Goal: Information Seeking & Learning: Find specific page/section

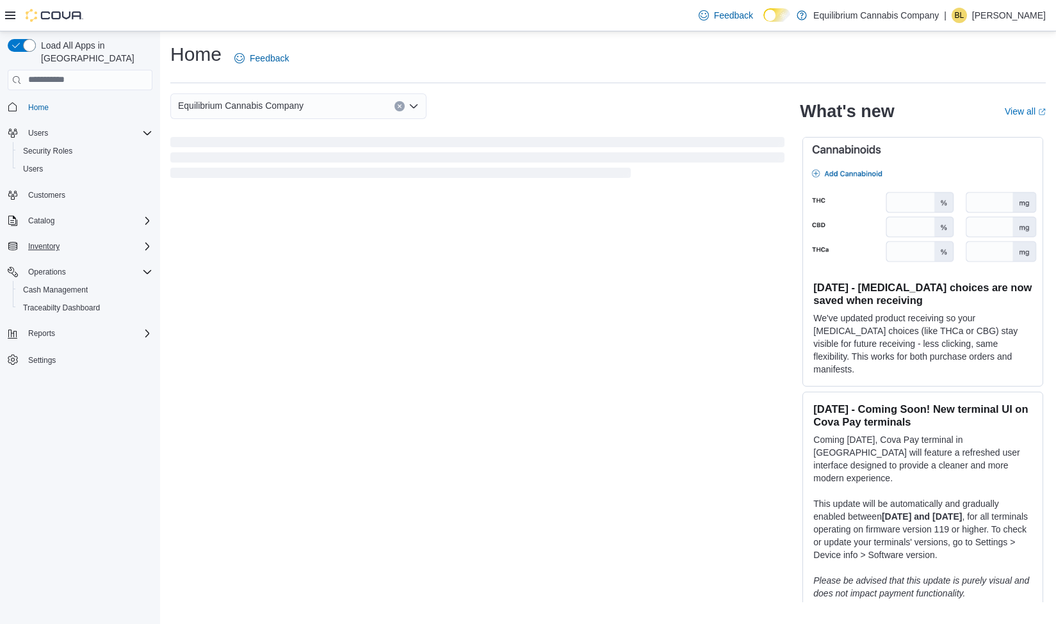
click at [51, 241] on span "Inventory" at bounding box center [43, 246] width 31 height 10
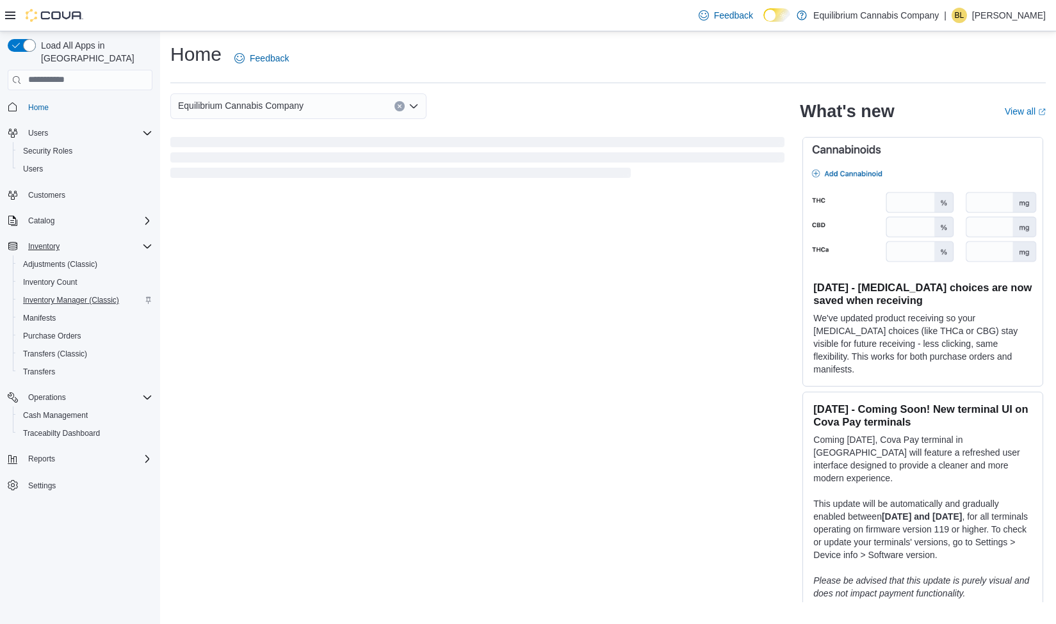
click at [40, 295] on span "Inventory Manager (Classic)" at bounding box center [71, 300] width 96 height 10
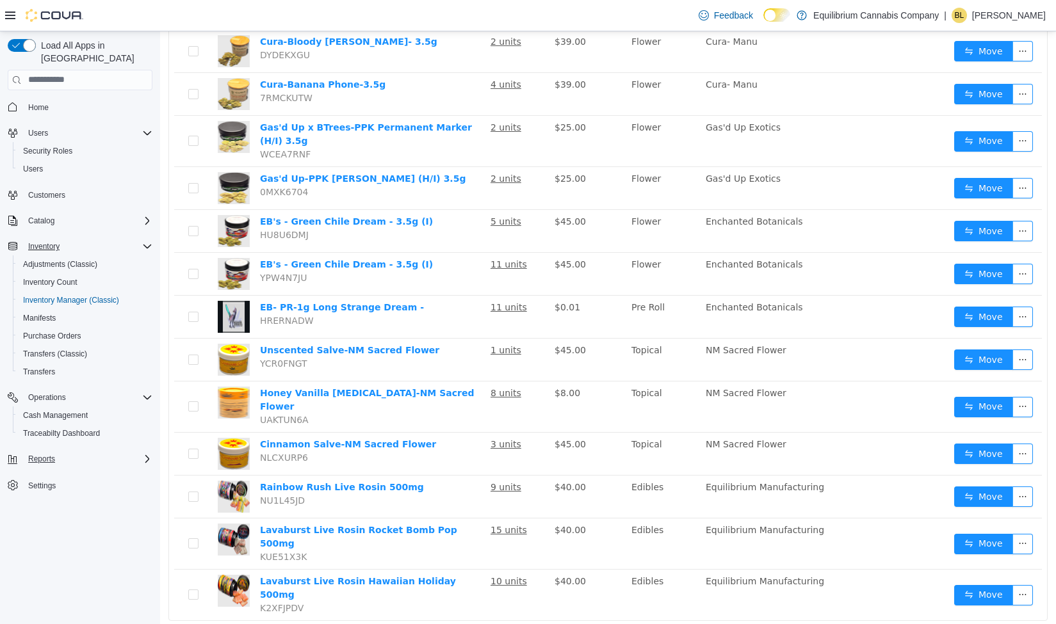
click at [38, 454] on span "Reports" at bounding box center [41, 459] width 27 height 10
click at [44, 544] on span "Reports" at bounding box center [36, 549] width 27 height 10
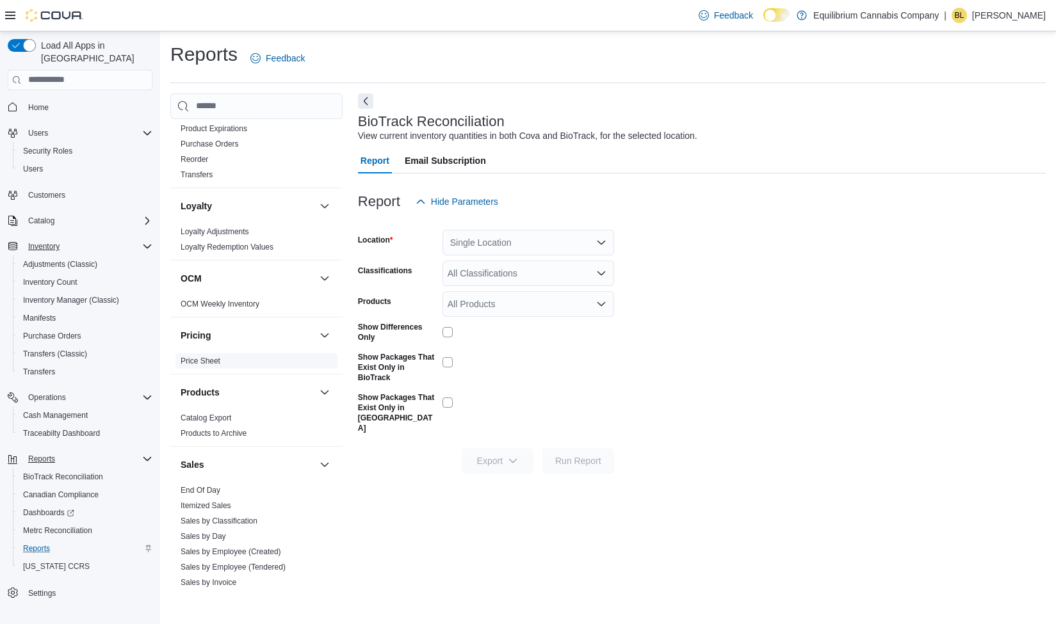
scroll to position [511, 0]
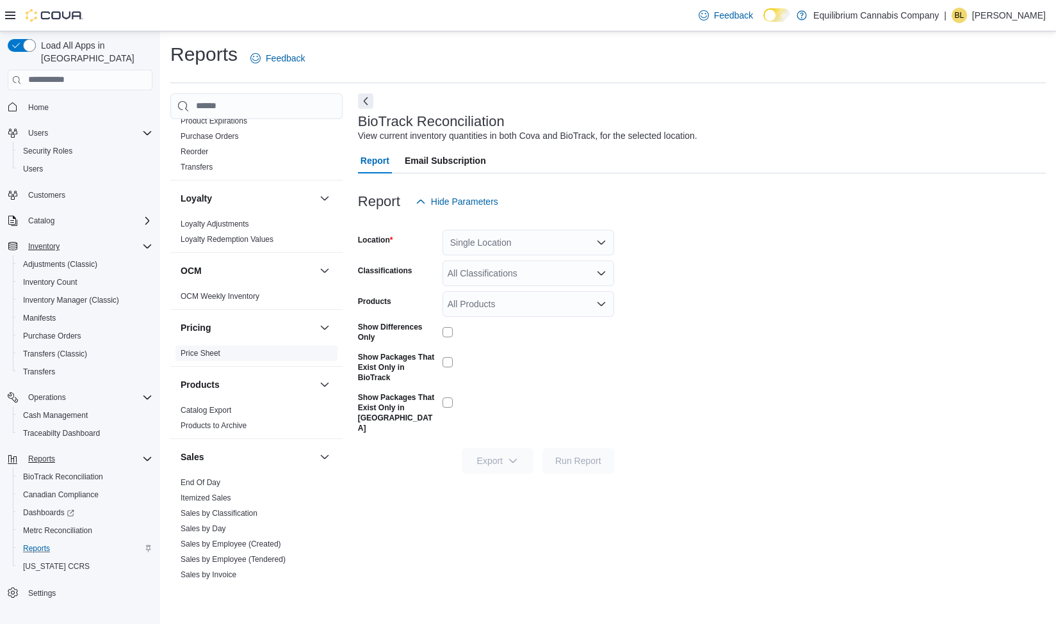
click at [207, 351] on link "Price Sheet" at bounding box center [201, 353] width 40 height 9
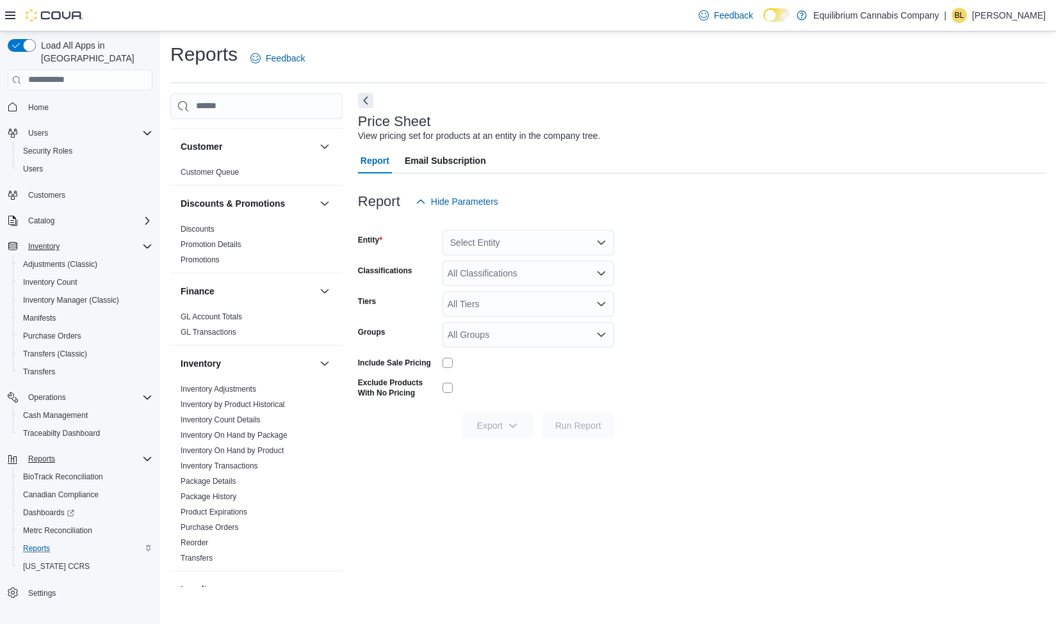
click at [368, 101] on button "Next" at bounding box center [365, 100] width 15 height 15
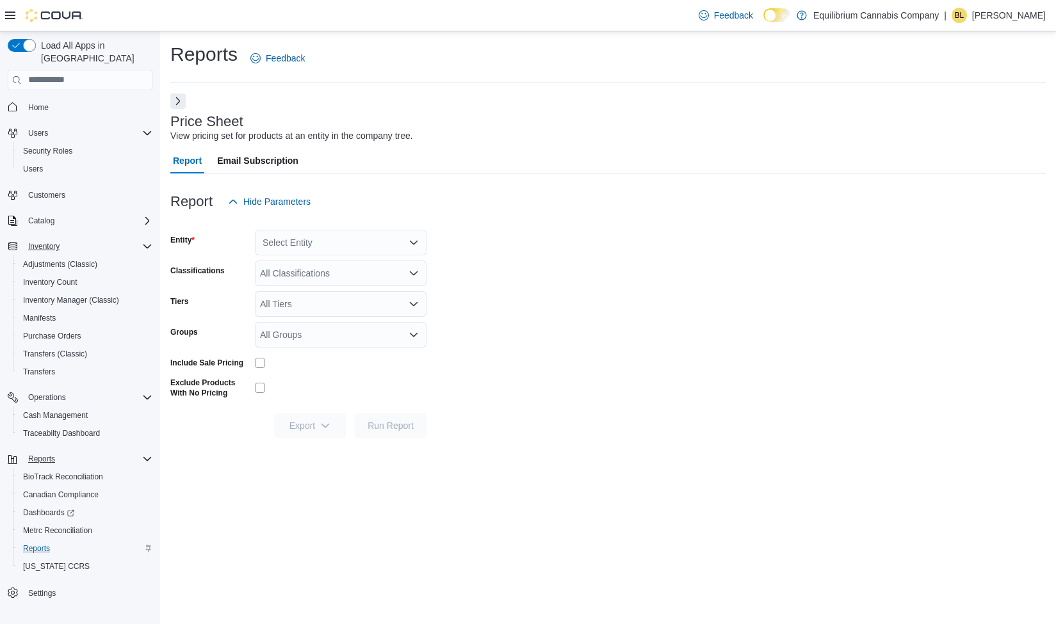
click at [41, 454] on span "Reports" at bounding box center [41, 459] width 27 height 10
click at [49, 216] on span "Catalog" at bounding box center [41, 221] width 26 height 10
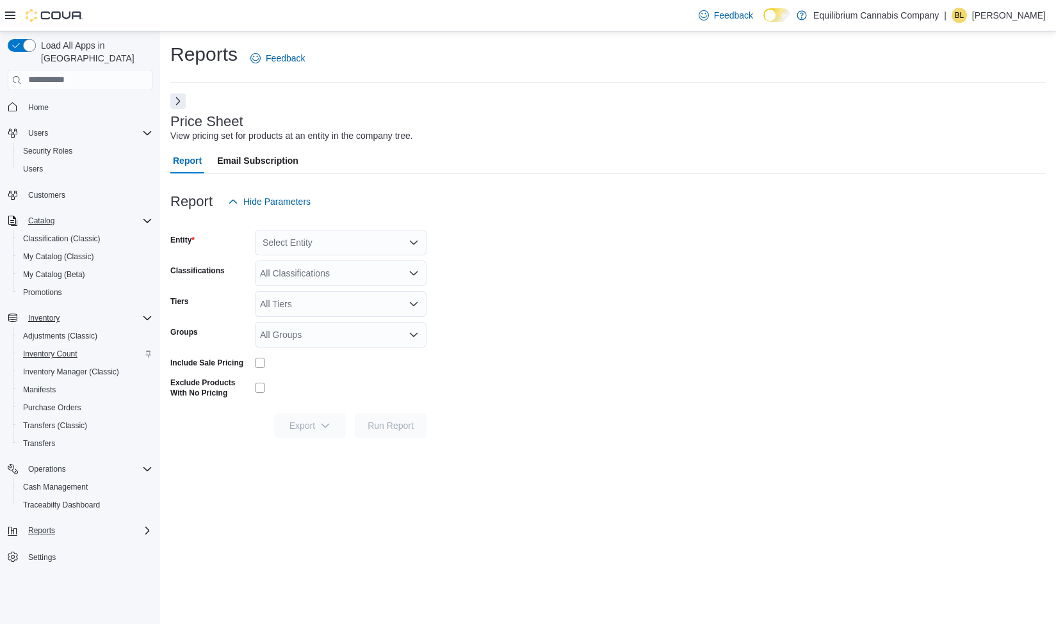
click at [49, 349] on span "Inventory Count" at bounding box center [50, 354] width 54 height 10
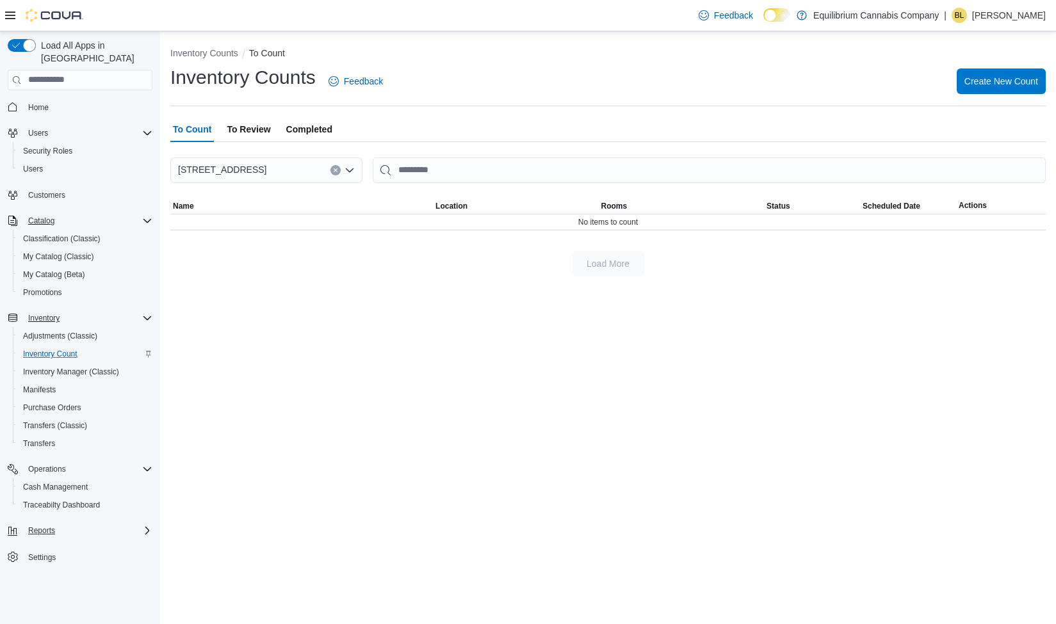
click at [37, 526] on span "Reports" at bounding box center [41, 531] width 27 height 10
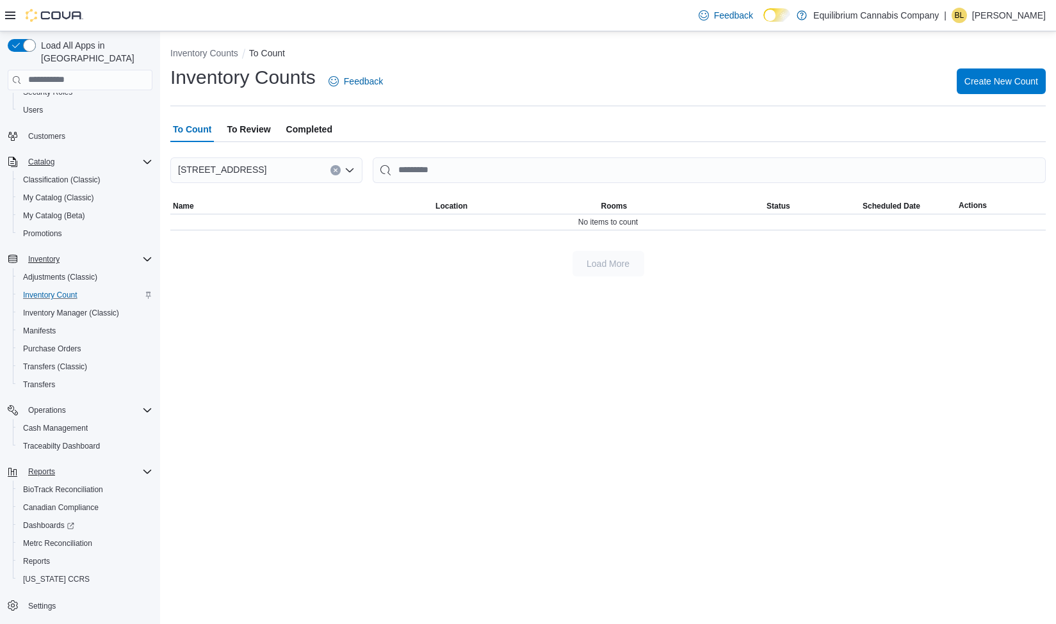
scroll to position [59, 0]
click at [60, 521] on span "Dashboards" at bounding box center [48, 526] width 51 height 10
click at [51, 344] on span "Purchase Orders" at bounding box center [52, 349] width 58 height 10
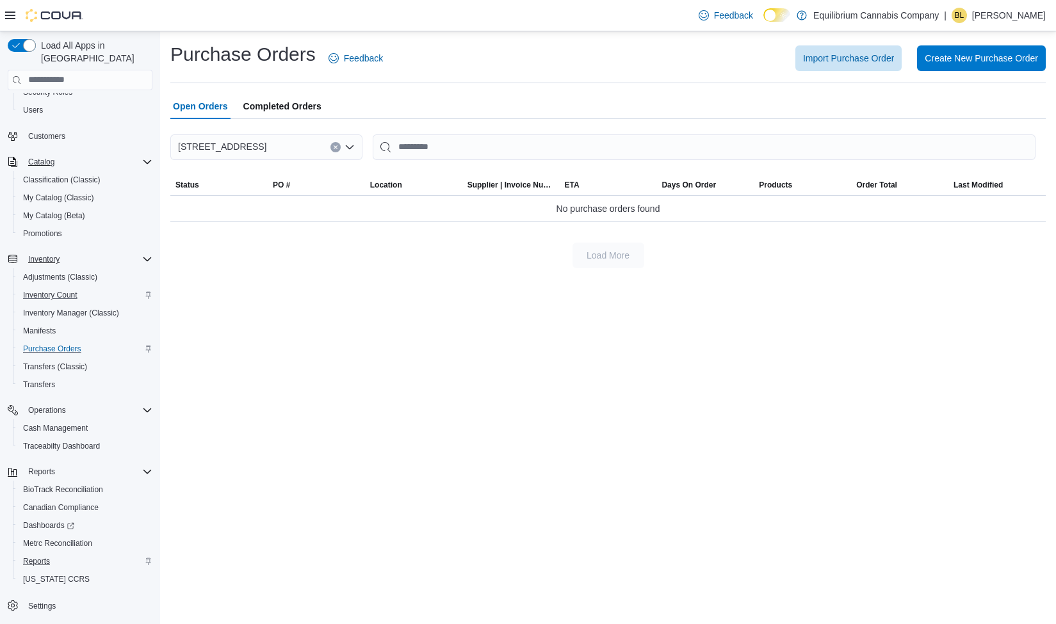
click at [44, 556] on span "Reports" at bounding box center [36, 561] width 27 height 10
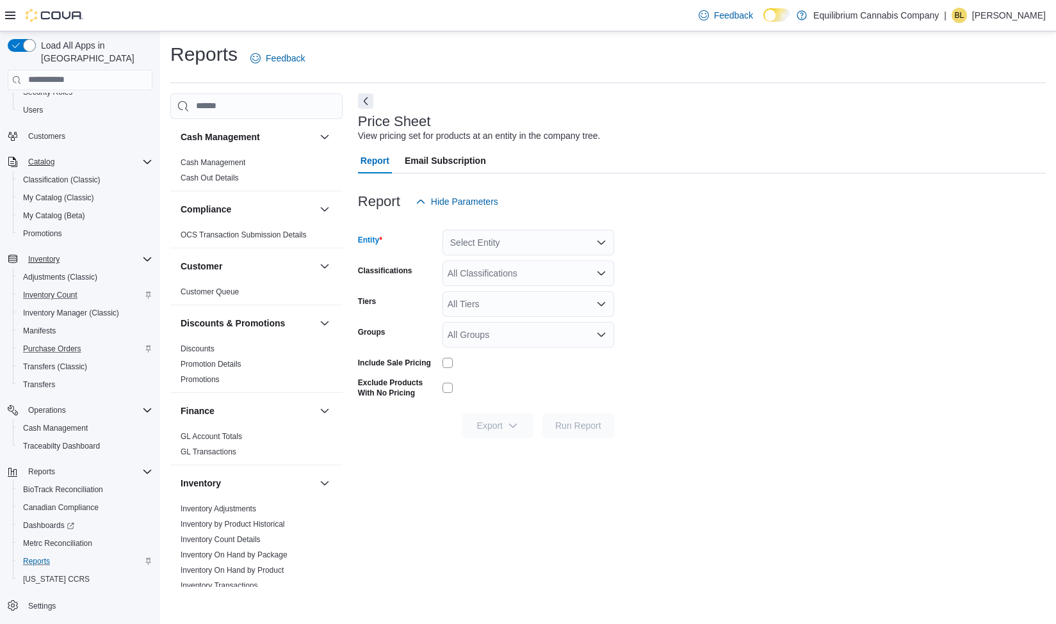
click at [575, 232] on div "Select Entity" at bounding box center [528, 243] width 172 height 26
click at [570, 263] on span "Equilibrium Cannabis Company" at bounding box center [542, 263] width 126 height 13
click at [598, 273] on icon "Open list of options" at bounding box center [601, 273] width 10 height 10
click at [676, 303] on form "Entity Equilibrium Cannabis Company Classifications All Classifications Tiers A…" at bounding box center [702, 327] width 688 height 224
click at [570, 427] on span "Run Report" at bounding box center [578, 425] width 46 height 13
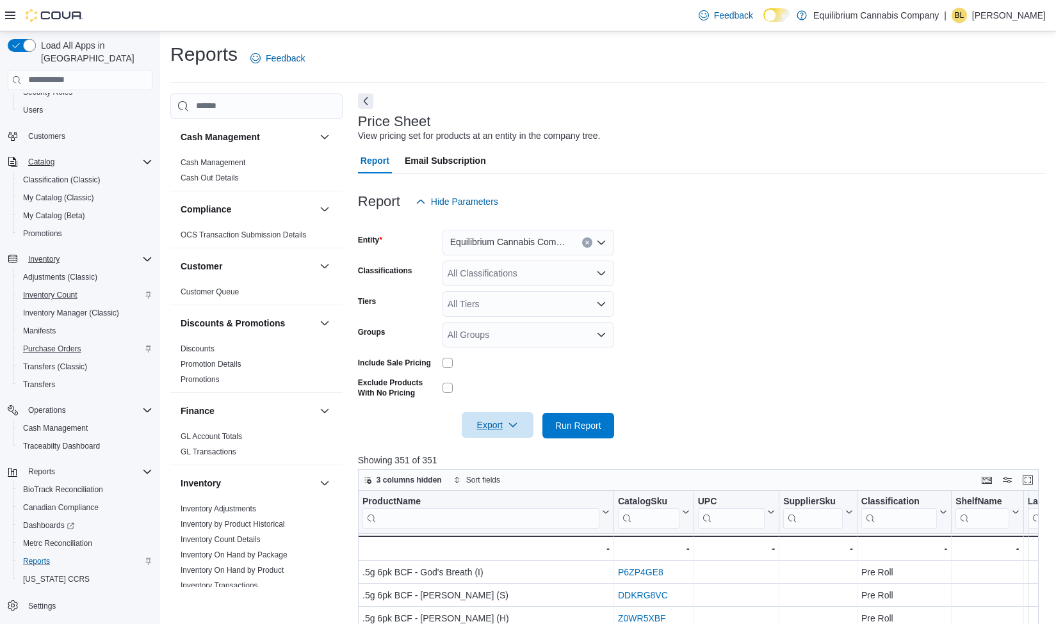
click at [501, 426] on span "Export" at bounding box center [497, 425] width 56 height 26
click at [495, 448] on span "Export to Excel" at bounding box center [500, 451] width 58 height 10
